Goal: Transaction & Acquisition: Purchase product/service

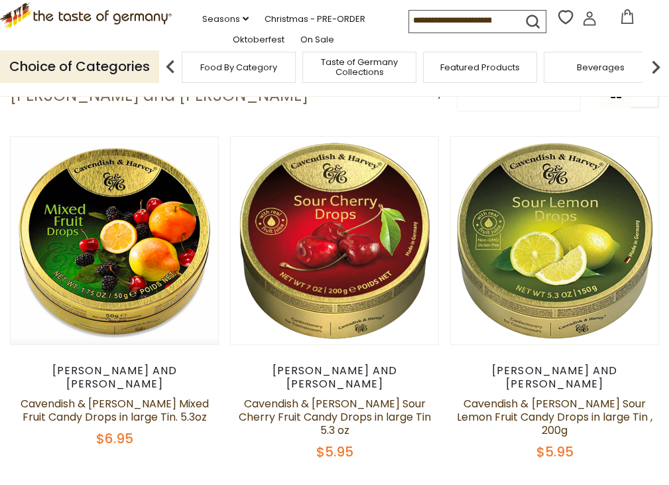
scroll to position [66, 0]
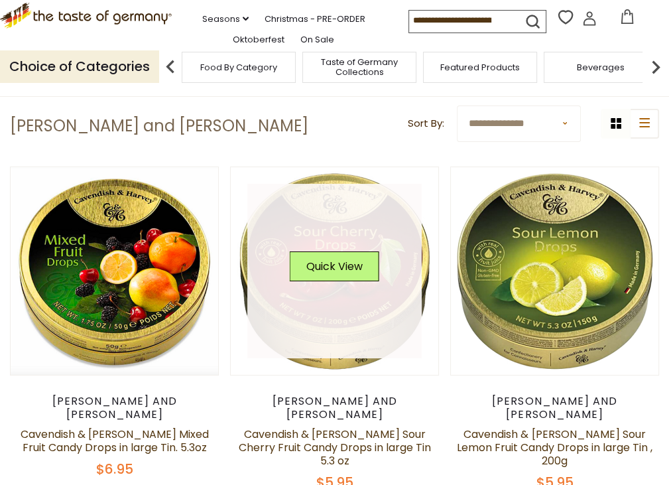
click at [290, 261] on div "Quick View" at bounding box center [335, 271] width 90 height 40
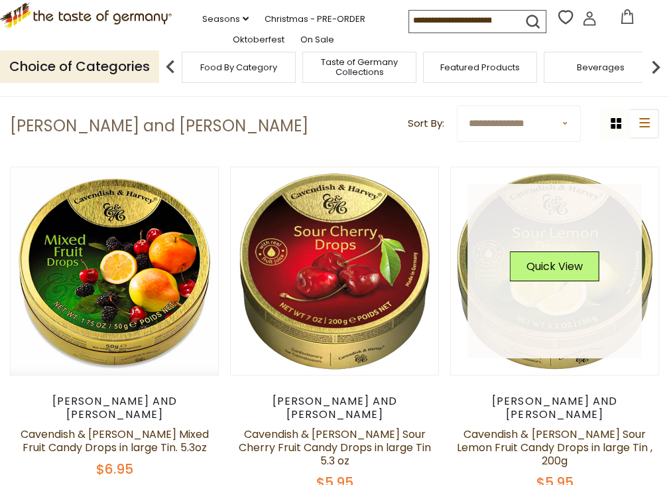
click at [468, 283] on link at bounding box center [555, 271] width 174 height 174
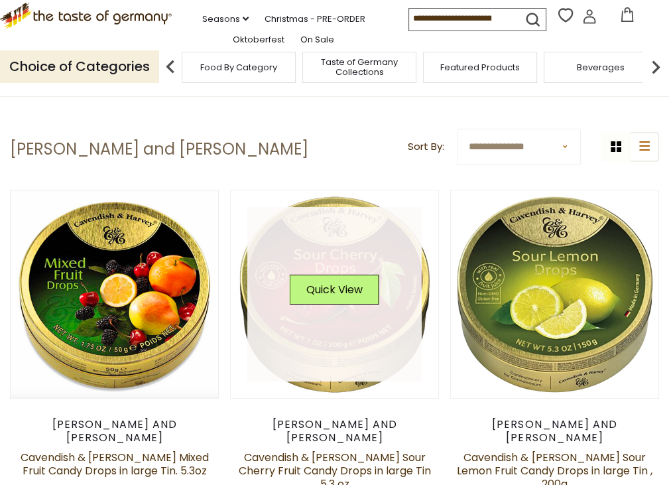
scroll to position [66, 0]
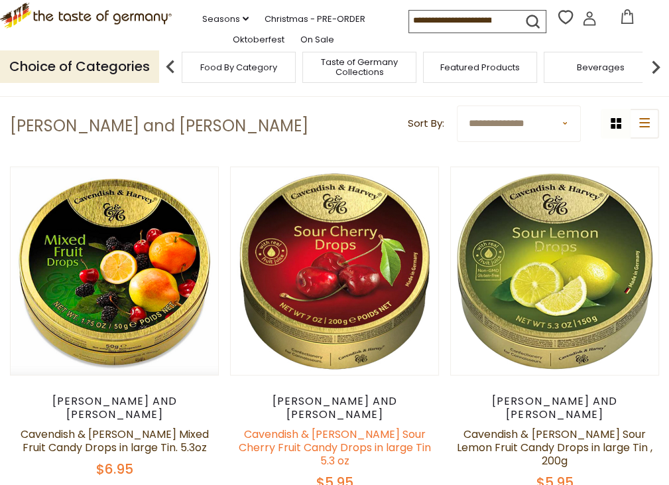
click at [262, 427] on link "Cavendish & [PERSON_NAME] Sour Cherry Fruit Candy Drops in large Tin 5.3 oz" at bounding box center [334, 448] width 192 height 42
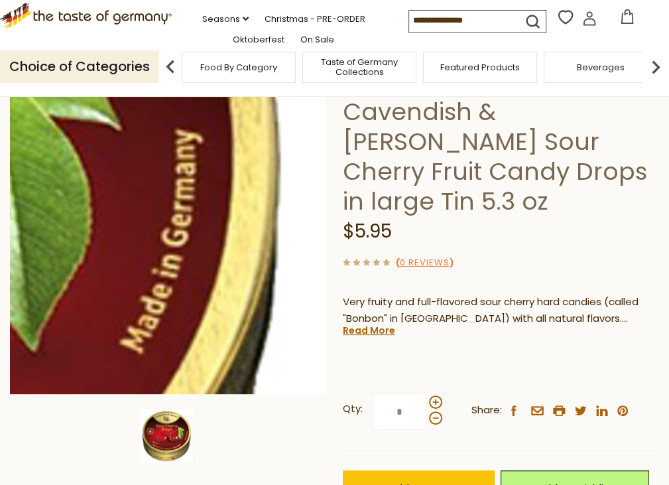
scroll to position [133, 0]
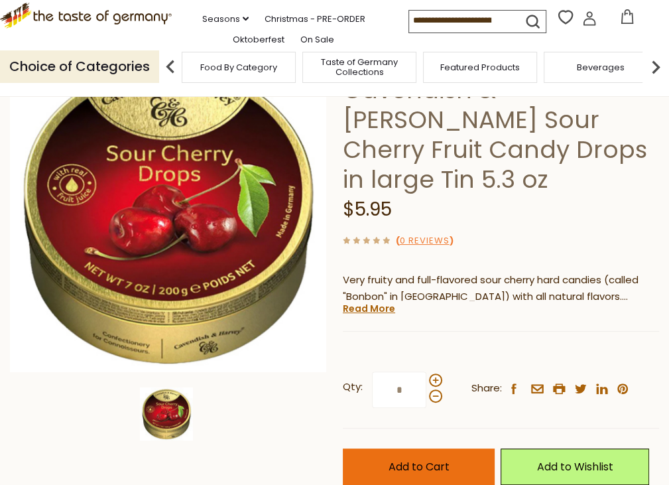
click at [401, 459] on span "Add to Cart" at bounding box center [418, 466] width 61 height 15
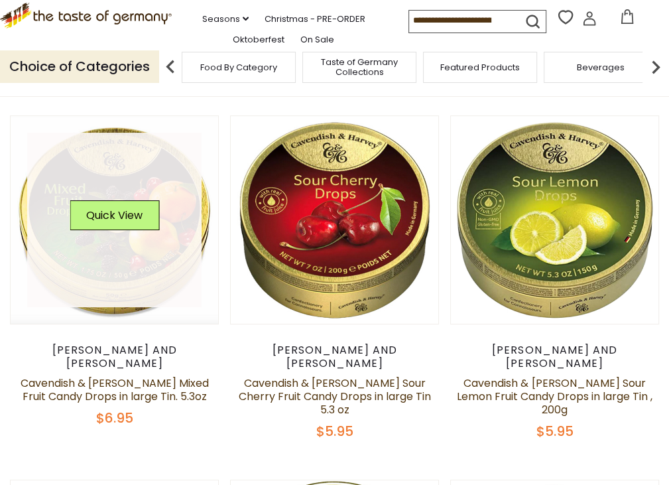
scroll to position [133, 0]
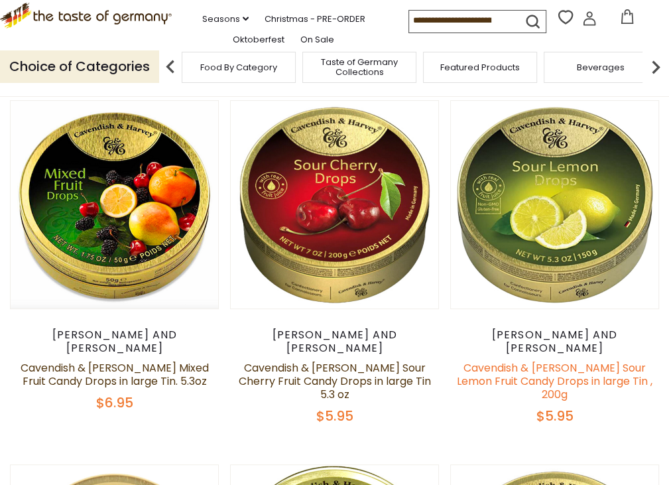
click at [457, 360] on link "Cavendish & [PERSON_NAME] Sour Lemon Fruit Candy Drops in large Tin , 200g" at bounding box center [555, 381] width 196 height 42
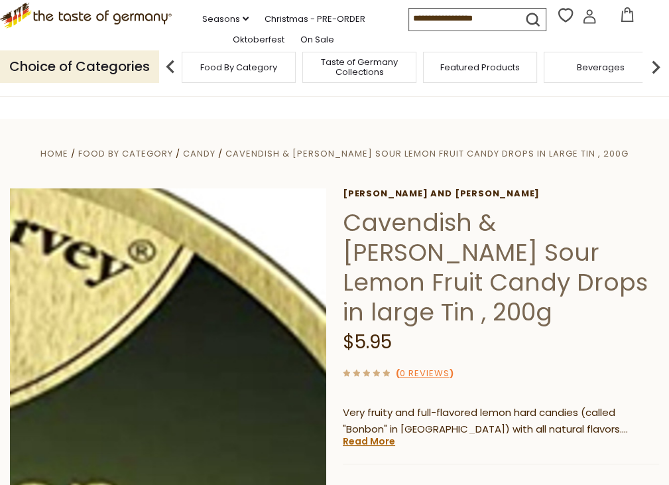
scroll to position [133, 0]
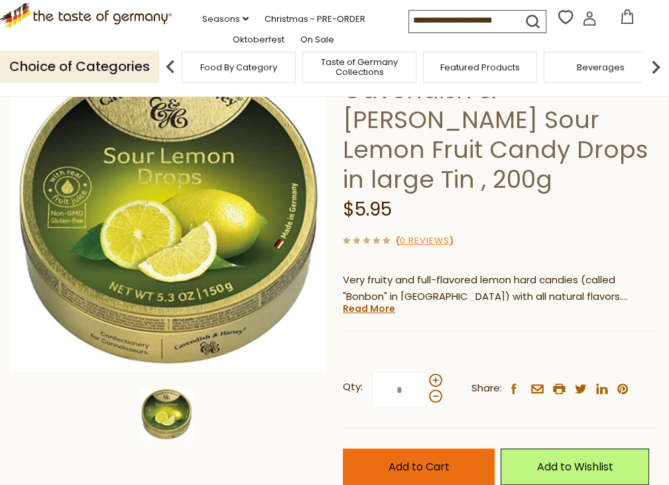
click at [399, 459] on span "Add to Cart" at bounding box center [418, 466] width 61 height 15
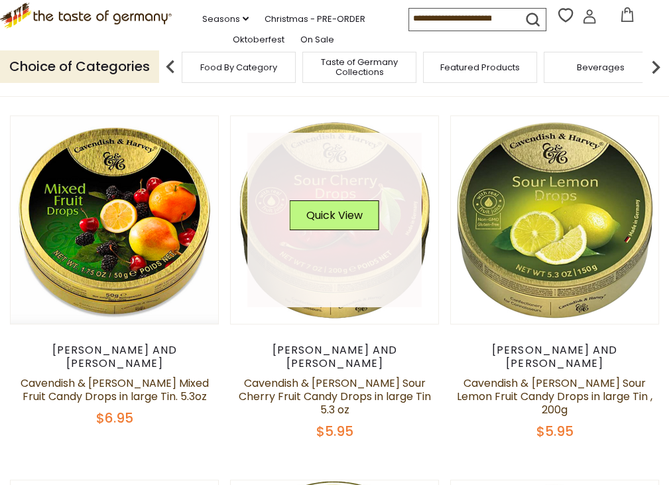
scroll to position [133, 0]
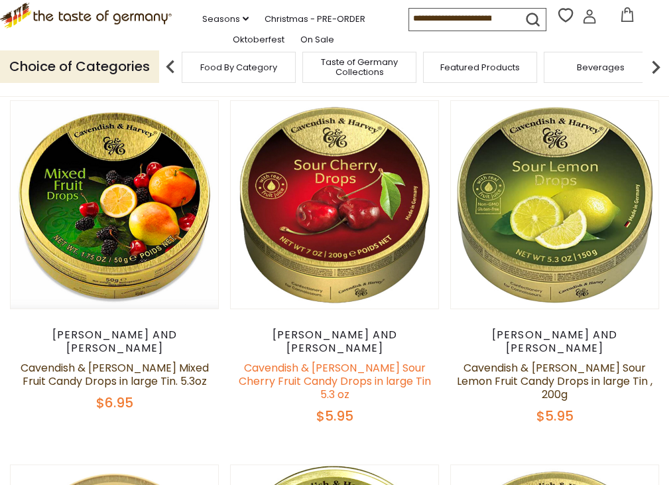
click at [252, 360] on link "Cavendish & [PERSON_NAME] Sour Cherry Fruit Candy Drops in large Tin 5.3 oz" at bounding box center [334, 381] width 192 height 42
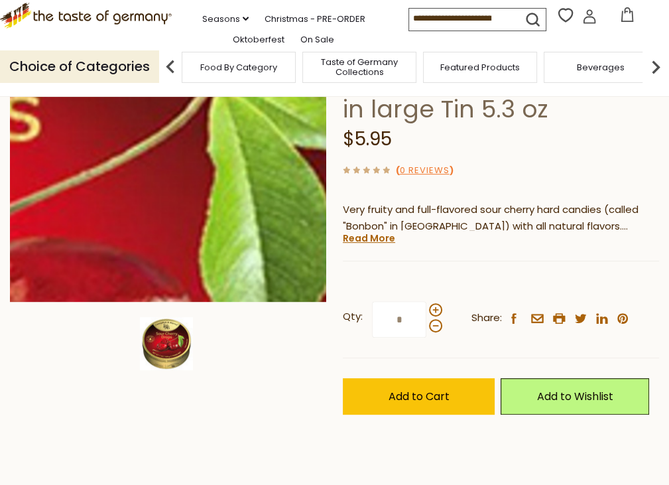
scroll to position [265, 0]
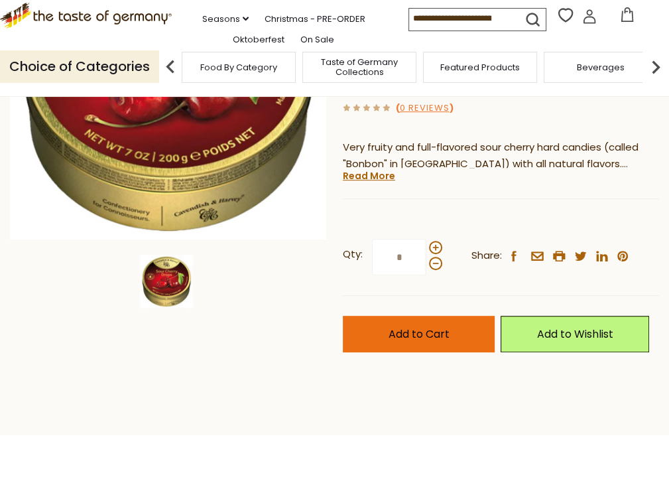
click at [407, 326] on span "Add to Cart" at bounding box center [418, 333] width 61 height 15
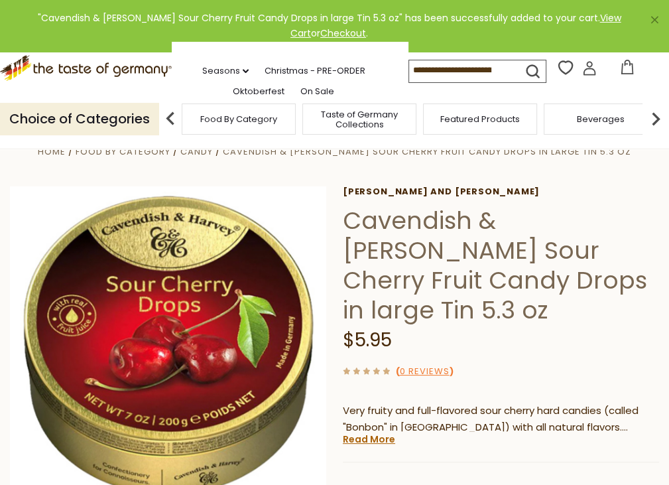
scroll to position [0, 0]
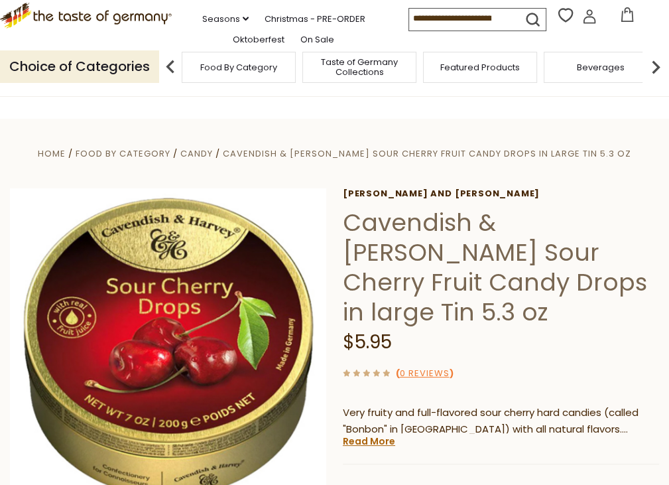
click at [559, 25] on icon at bounding box center [566, 15] width 20 height 20
